Goal: Find specific page/section: Find specific page/section

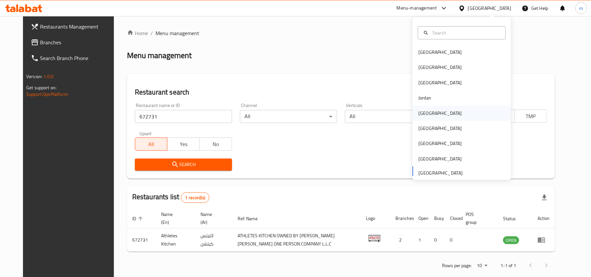
click at [426, 111] on div "[GEOGRAPHIC_DATA]" at bounding box center [440, 113] width 54 height 15
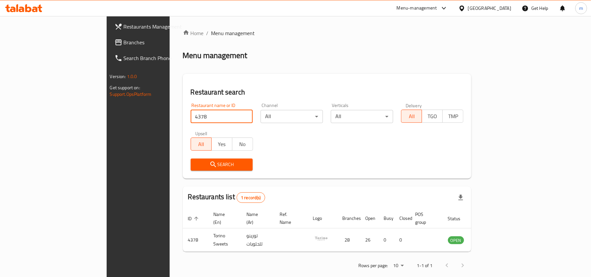
click at [464, 10] on icon at bounding box center [461, 8] width 5 height 6
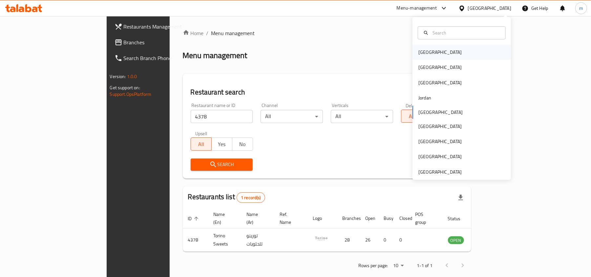
click at [432, 55] on div "[GEOGRAPHIC_DATA]" at bounding box center [440, 52] width 54 height 15
